Goal: Manage account settings

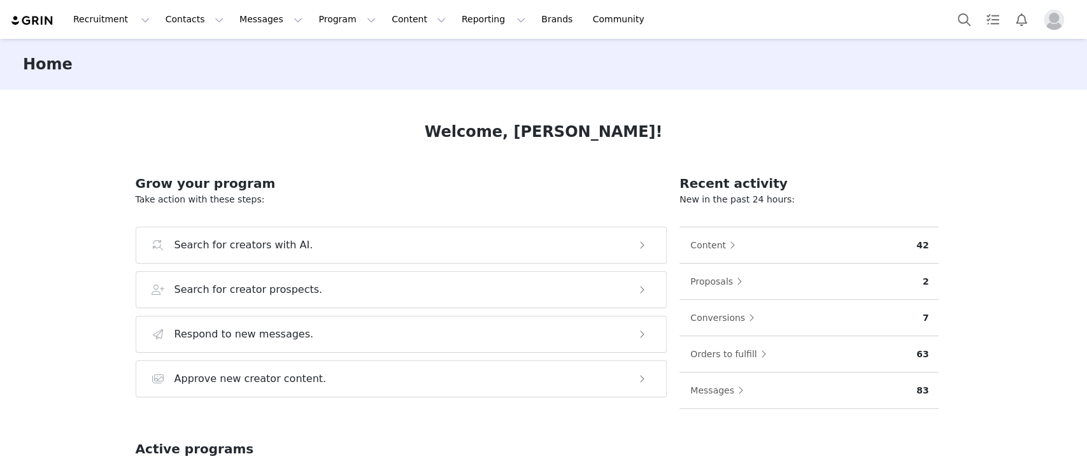
click at [1057, 21] on img "Profile" at bounding box center [1053, 20] width 20 height 20
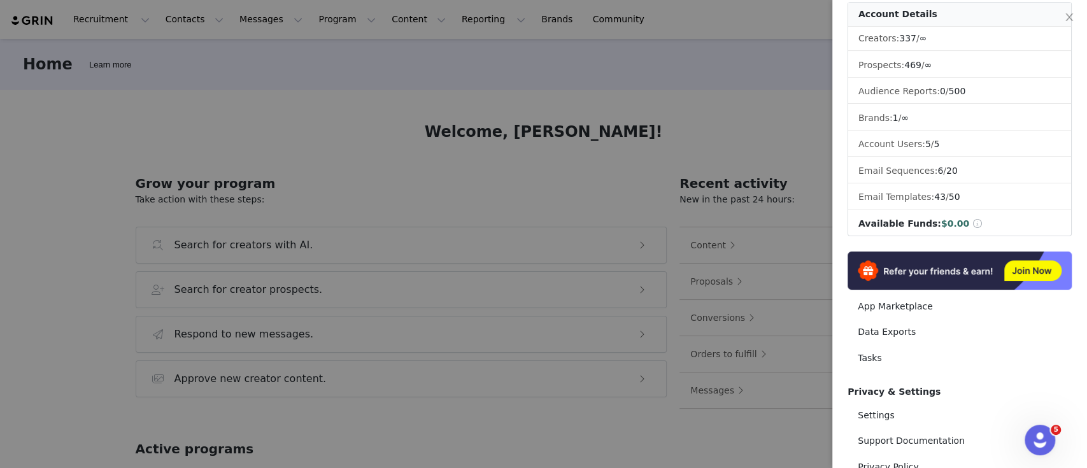
scroll to position [169, 0]
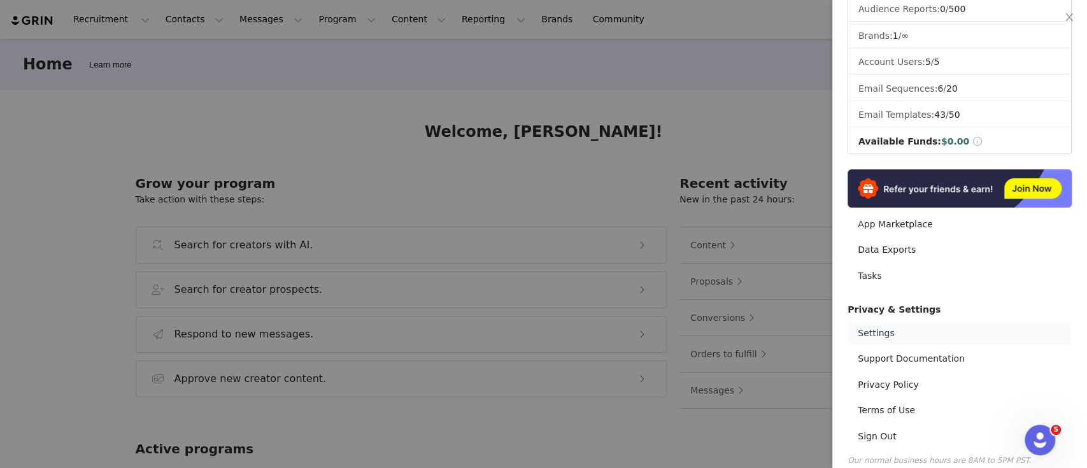
click at [876, 328] on link "Settings" at bounding box center [959, 333] width 224 height 24
select select "UTC"
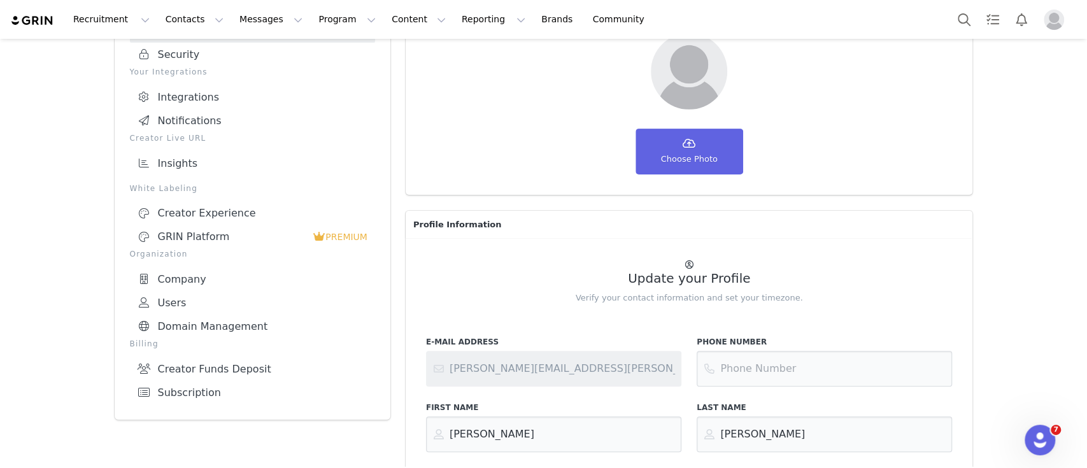
scroll to position [169, 0]
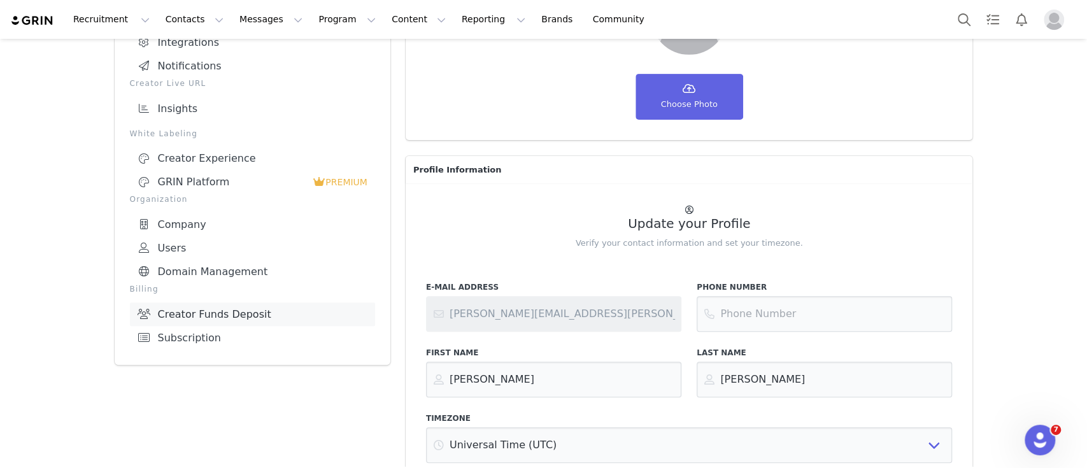
click at [201, 315] on link "Creator Funds Deposit" at bounding box center [252, 314] width 245 height 24
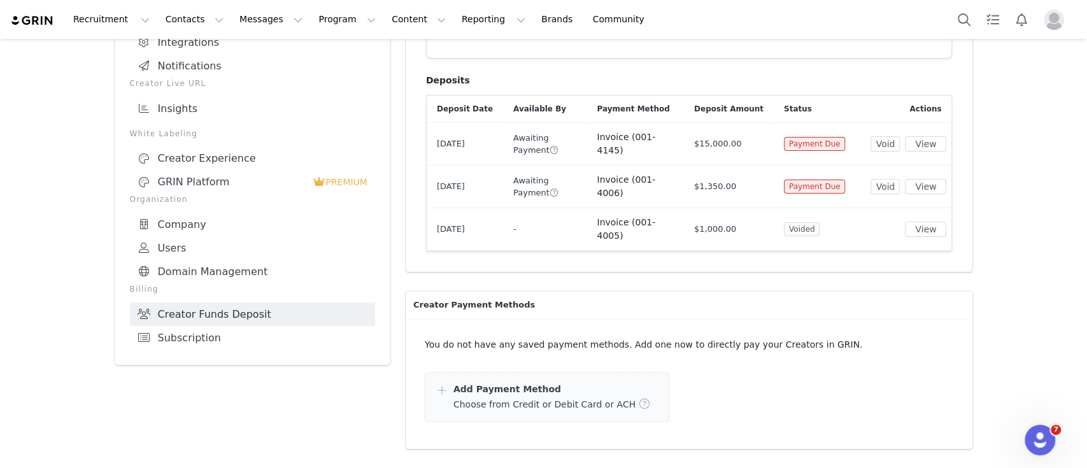
click at [1008, 186] on div "Settings Your Account Profile Security Your Integrations Integrations Notificat…" at bounding box center [543, 258] width 1087 height 777
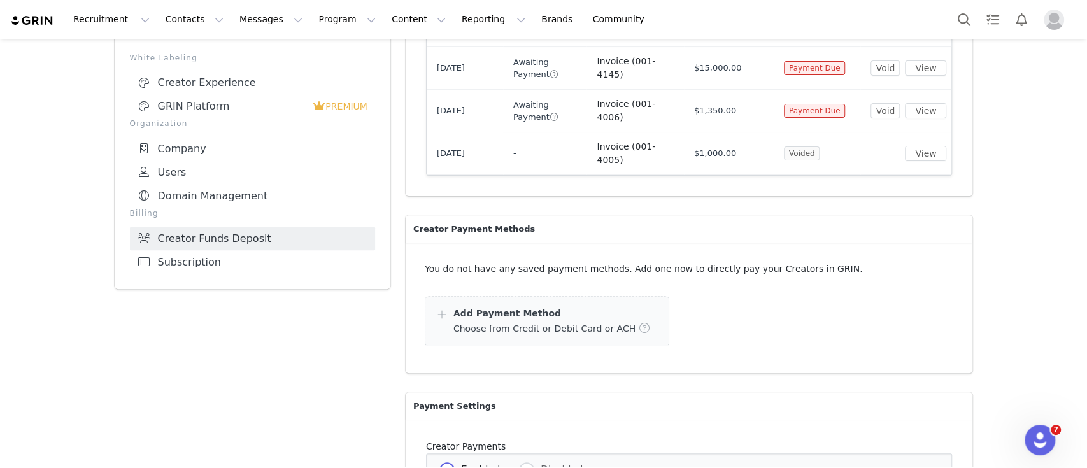
scroll to position [141, 0]
